Goal: Complete application form

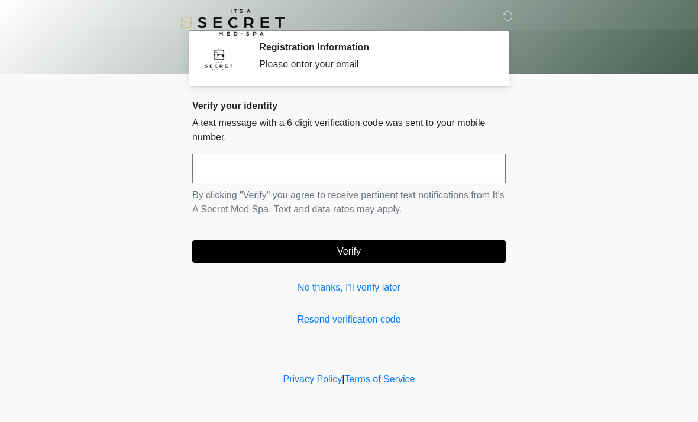
click at [250, 175] on input "text" at bounding box center [349, 169] width 314 height 30
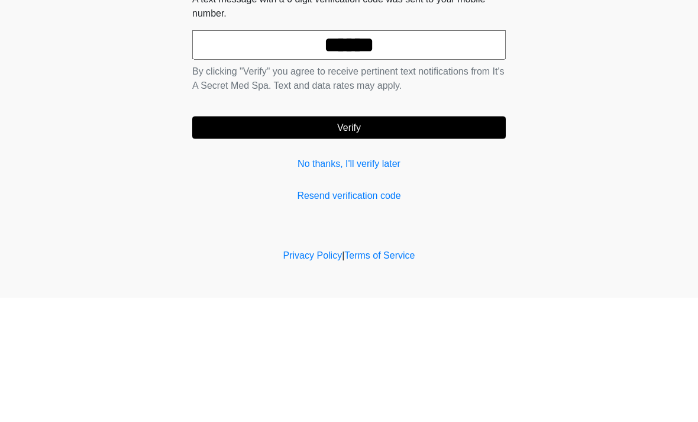
type input "******"
click at [362, 240] on button "Verify" at bounding box center [349, 251] width 314 height 22
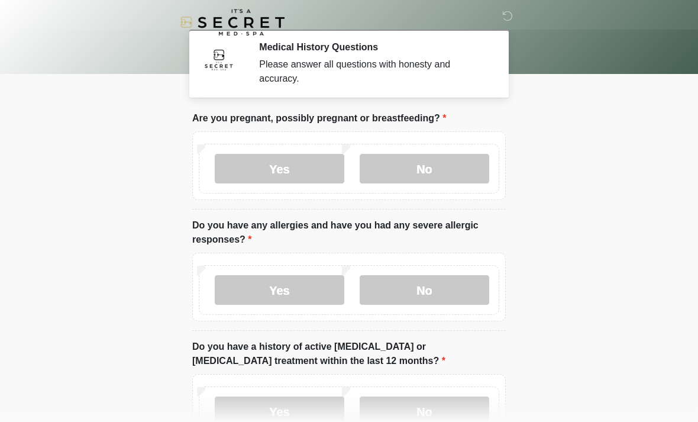
click at [440, 172] on label "No" at bounding box center [425, 169] width 130 height 30
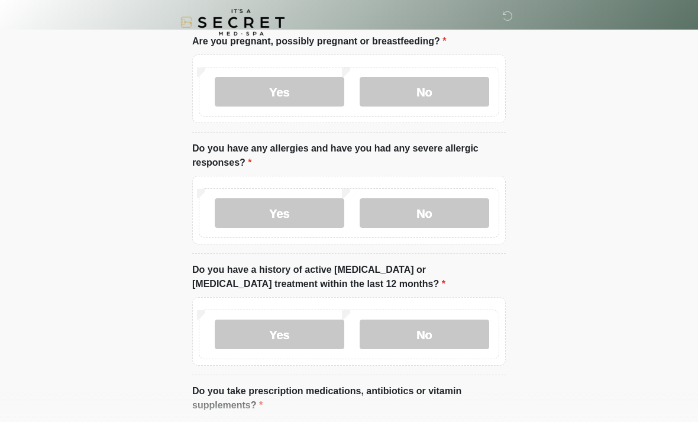
scroll to position [77, 0]
click at [437, 214] on label "No" at bounding box center [425, 213] width 130 height 30
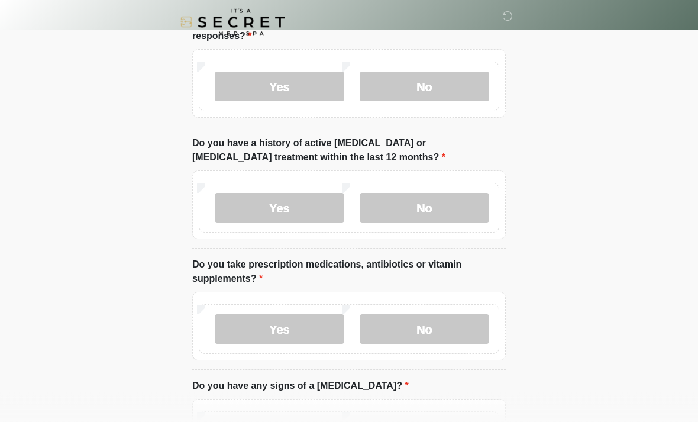
scroll to position [204, 0]
click at [441, 206] on label "No" at bounding box center [425, 208] width 130 height 30
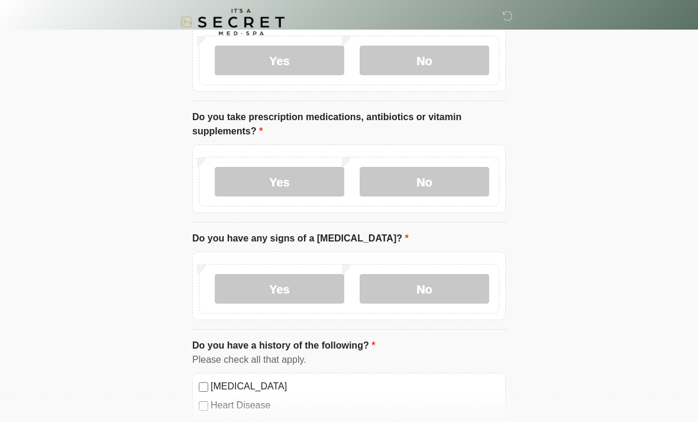
scroll to position [351, 0]
click at [297, 190] on label "Yes" at bounding box center [280, 182] width 130 height 30
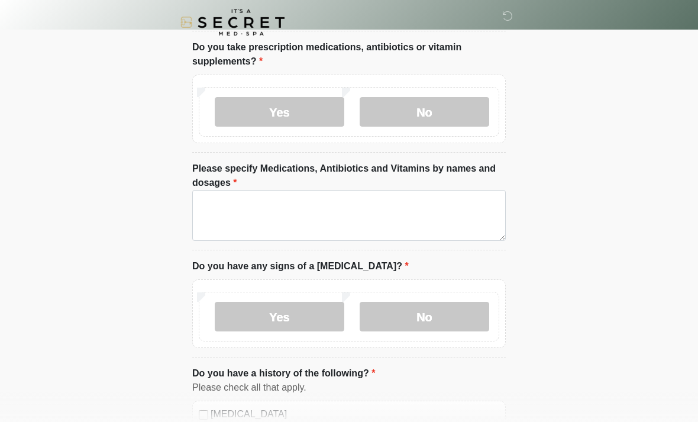
scroll to position [426, 0]
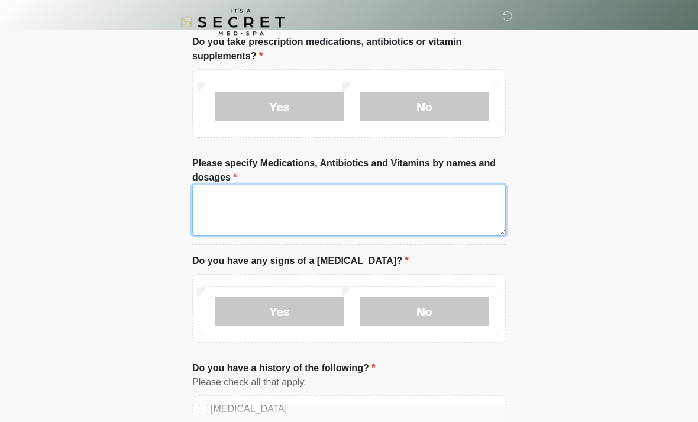
click at [240, 201] on textarea "Please specify Medications, Antibiotics and Vitamins by names and dosages" at bounding box center [349, 210] width 314 height 51
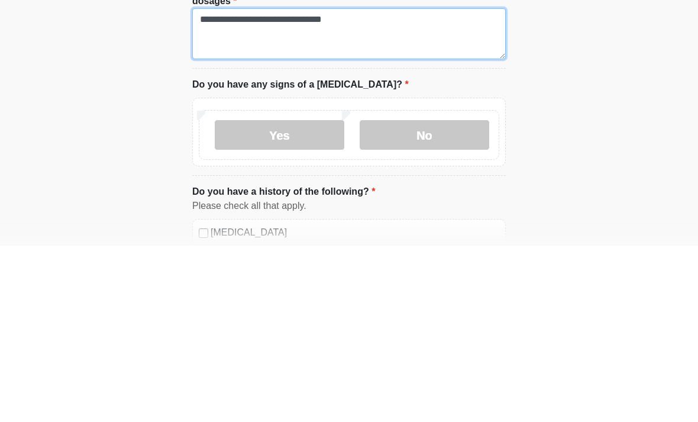
type textarea "**********"
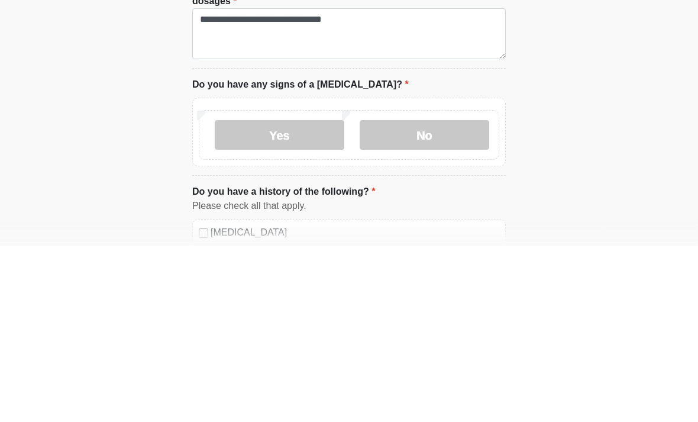
click at [439, 297] on label "No" at bounding box center [425, 312] width 130 height 30
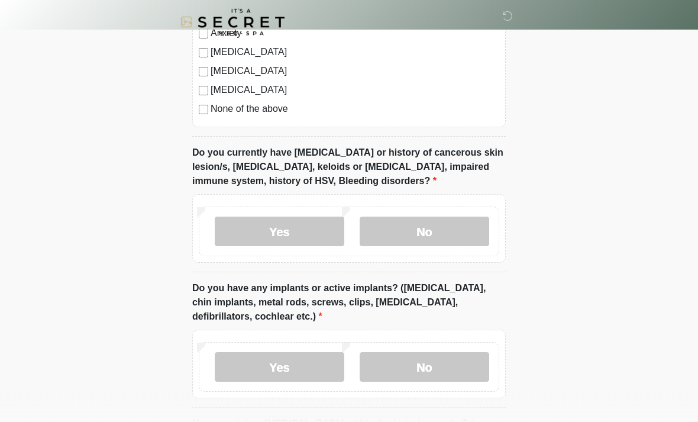
scroll to position [939, 0]
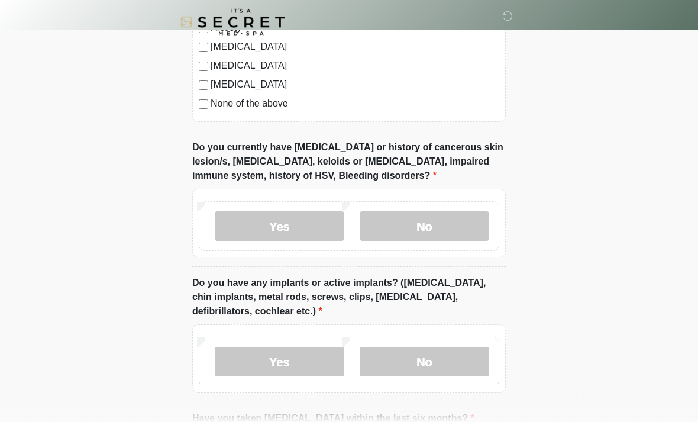
click at [441, 230] on label "No" at bounding box center [425, 227] width 130 height 30
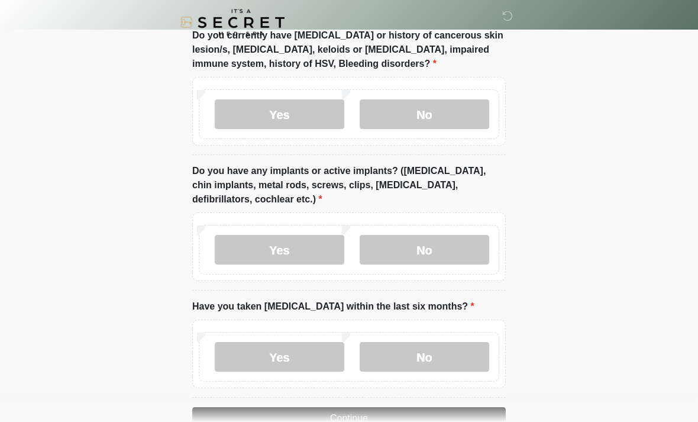
scroll to position [1054, 0]
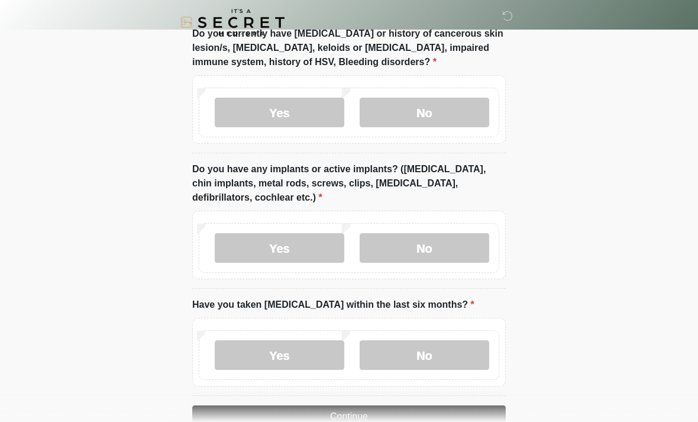
click at [427, 244] on label "No" at bounding box center [425, 248] width 130 height 30
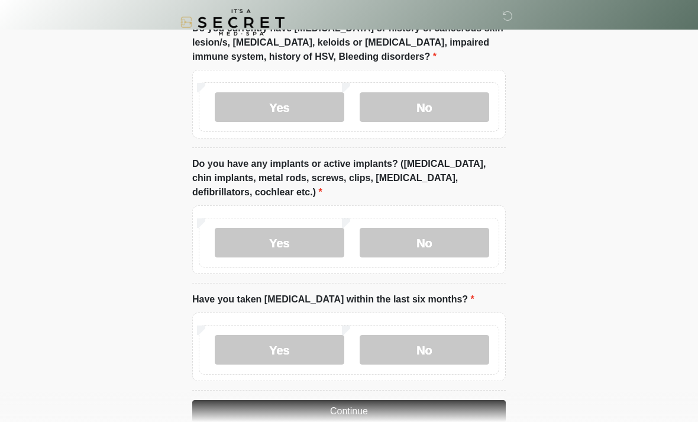
scroll to position [1083, 0]
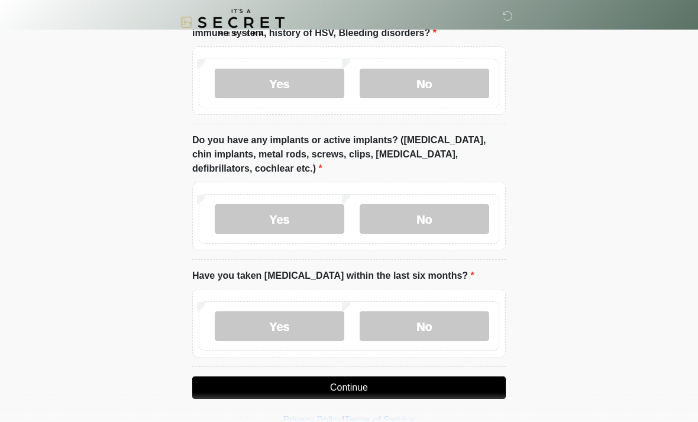
click at [439, 327] on label "No" at bounding box center [425, 326] width 130 height 30
click at [374, 389] on button "Continue" at bounding box center [349, 387] width 314 height 22
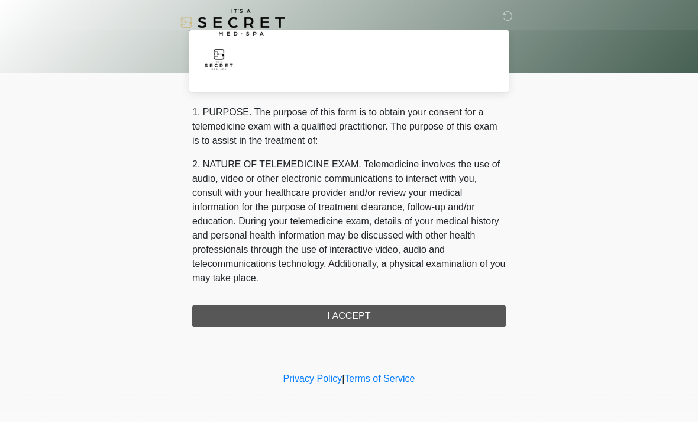
scroll to position [0, 0]
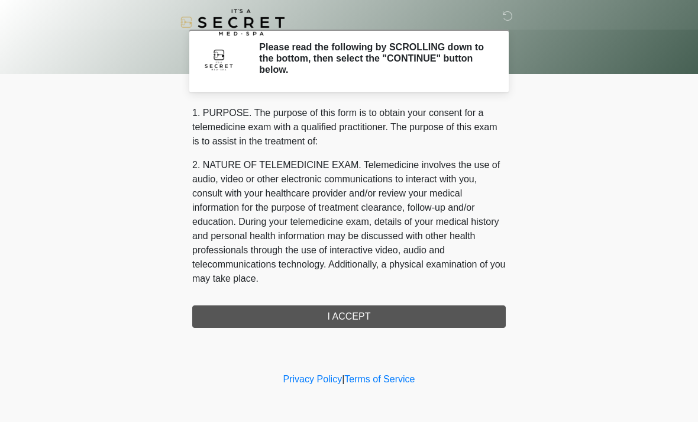
click at [365, 319] on div "1. PURPOSE. The purpose of this form is to obtain your consent for a telemedici…" at bounding box center [349, 217] width 314 height 222
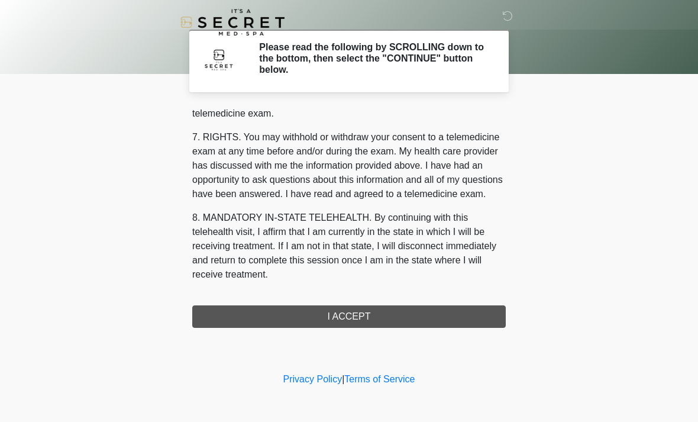
scroll to position [501, 0]
click at [347, 317] on button "I ACCEPT" at bounding box center [349, 316] width 314 height 22
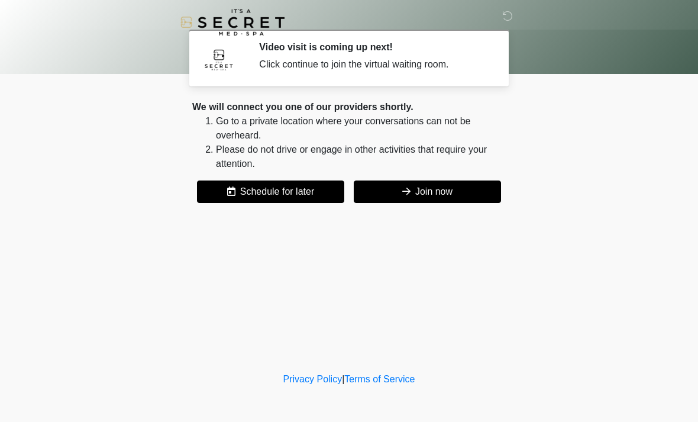
click at [440, 195] on button "Join now" at bounding box center [427, 192] width 147 height 22
